Goal: Information Seeking & Learning: Find specific fact

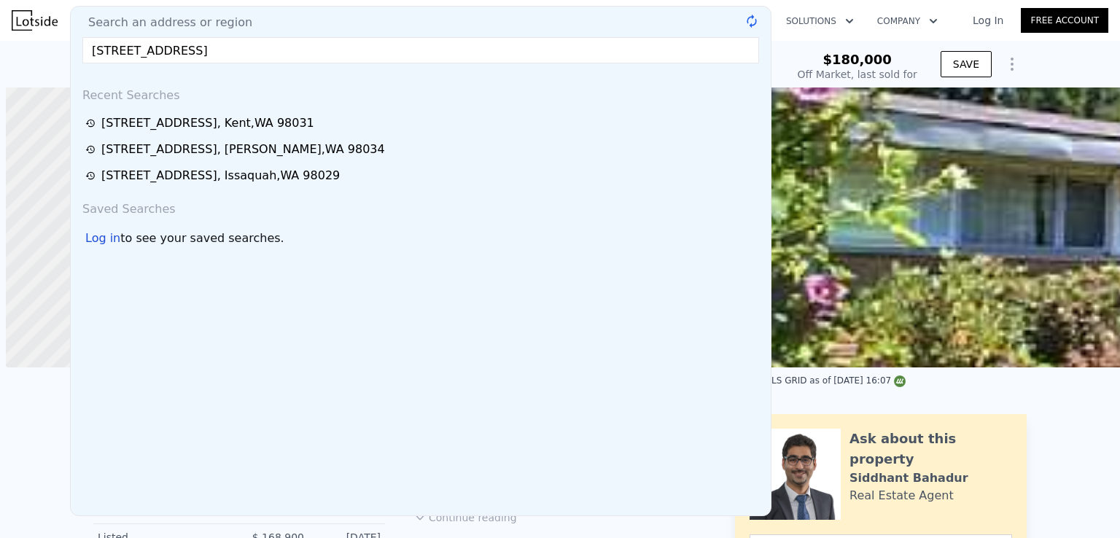
scroll to position [0, 6]
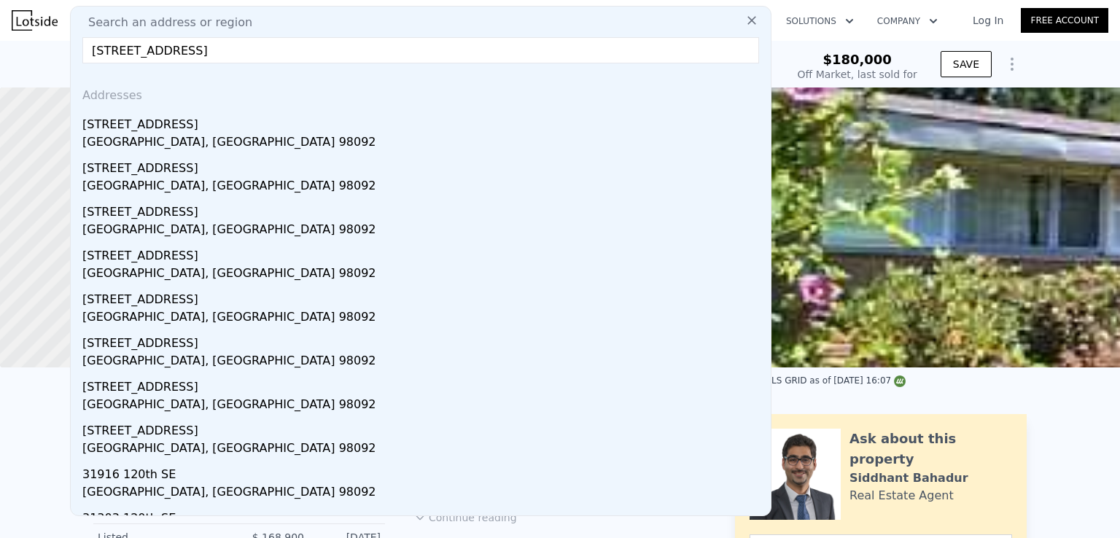
drag, startPoint x: 336, startPoint y: 46, endPoint x: 215, endPoint y: 50, distance: 120.4
click at [215, 50] on input "[STREET_ADDRESS]" at bounding box center [420, 50] width 677 height 26
click at [331, 35] on div "Search an address or region [GEOGRAPHIC_DATA][STREET_ADDRESS][STREET_ADDRESS][S…" at bounding box center [421, 261] width 702 height 511
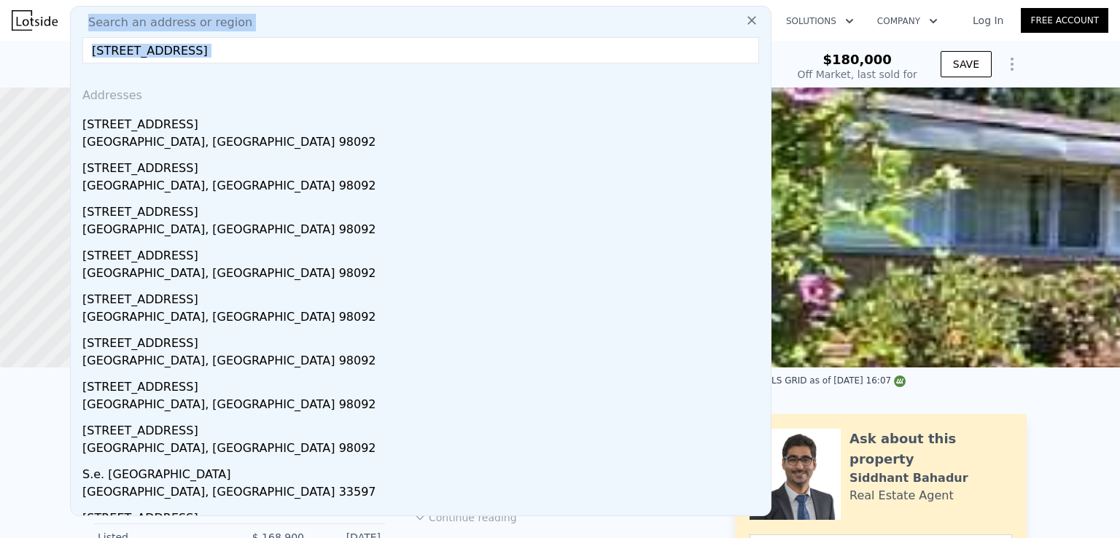
click at [303, 50] on input "[STREET_ADDRESS]" at bounding box center [420, 50] width 677 height 26
paste input "[STREET_ADDRESS]"
click at [317, 45] on input "[STREET_ADDRESS]" at bounding box center [420, 50] width 677 height 26
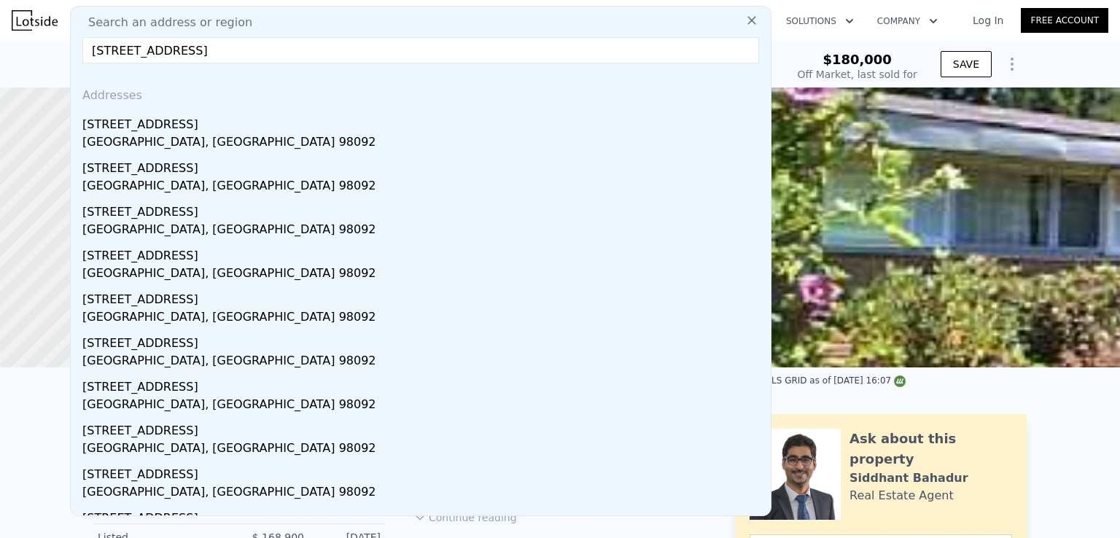
drag, startPoint x: 261, startPoint y: 47, endPoint x: 198, endPoint y: 45, distance: 63.5
click at [198, 45] on input "[STREET_ADDRESS]" at bounding box center [420, 50] width 677 height 26
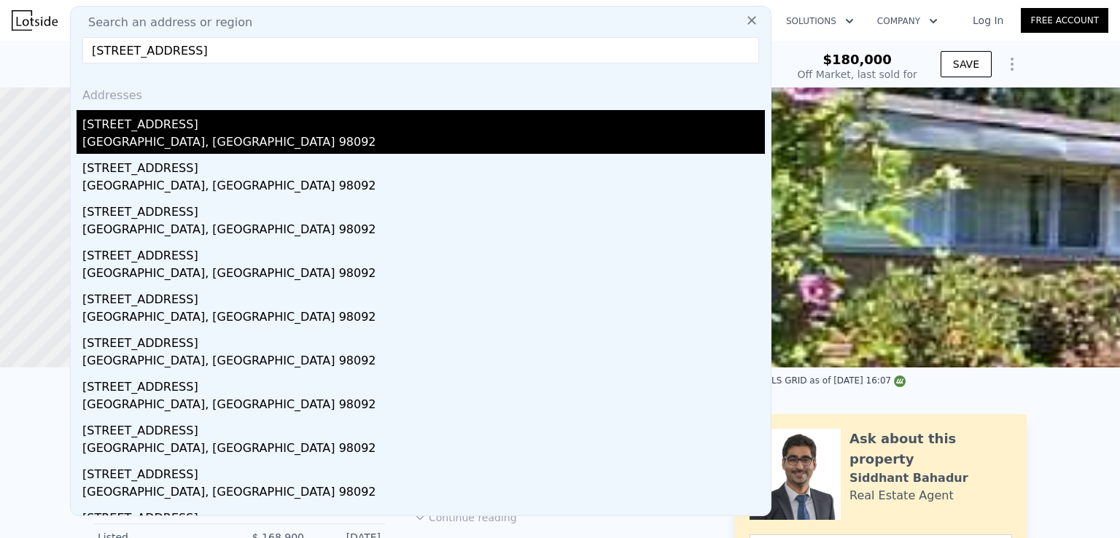
type input "[STREET_ADDRESS]"
click at [257, 129] on div "[STREET_ADDRESS]" at bounding box center [423, 121] width 683 height 23
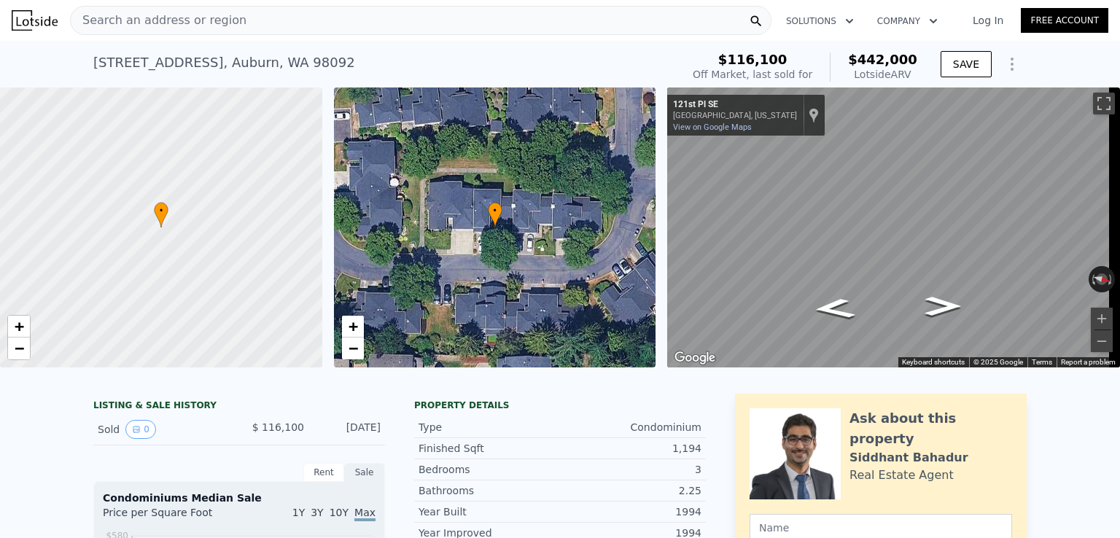
drag, startPoint x: 253, startPoint y: 71, endPoint x: 353, endPoint y: 68, distance: 100.0
click at [254, 70] on div "[STREET_ADDRESS]" at bounding box center [224, 63] width 262 height 20
click at [899, 59] on span "$442,000" at bounding box center [882, 59] width 69 height 15
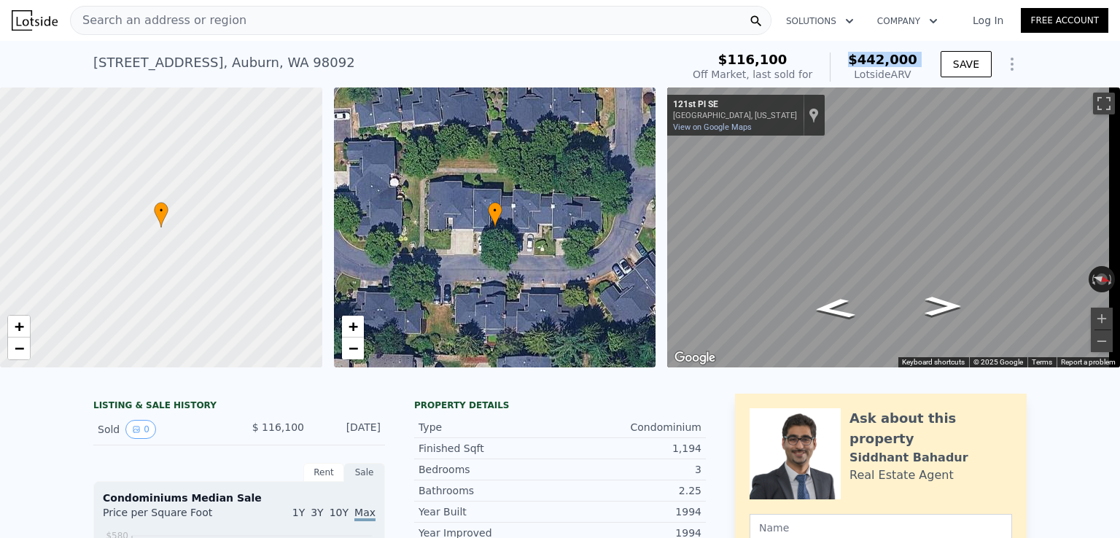
copy span "$442,000"
